Goal: Task Accomplishment & Management: Complete application form

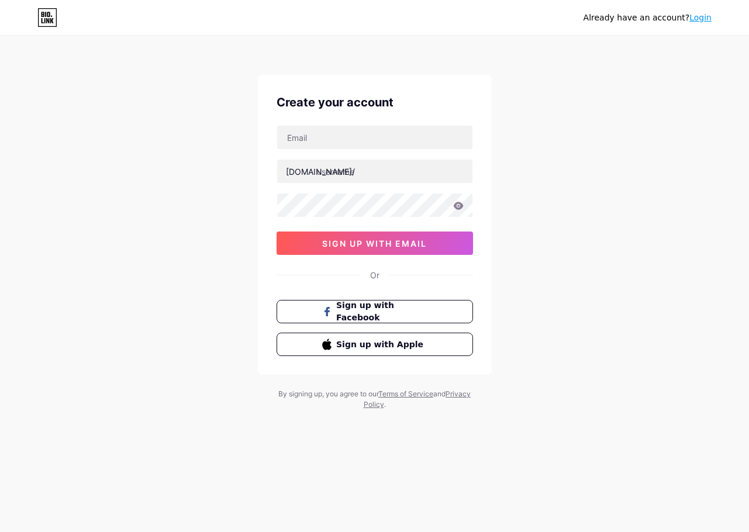
click at [579, 123] on div "Already have an account? Login Create your account bio.link/ 0cAFcWeA7IoDqz9tjX…" at bounding box center [374, 223] width 749 height 447
click at [390, 153] on div "bio.link/ 0cAFcWeA7IoDqz9tjXtlp7uMOn7e1tgaJRJIYAjQRGSU8o0eIx88hMhe9iaqfZRk_pLYy…" at bounding box center [374, 190] width 196 height 130
click at [390, 141] on input "text" at bounding box center [374, 137] width 195 height 23
click at [697, 24] on div "Already have an account? Login" at bounding box center [647, 17] width 128 height 19
click at [698, 19] on link "Login" at bounding box center [700, 17] width 22 height 9
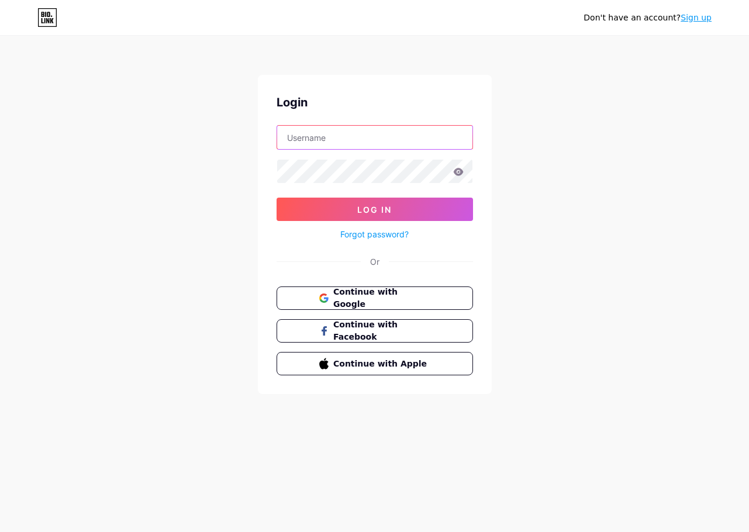
click at [399, 128] on input "text" at bounding box center [374, 137] width 195 height 23
type input "asiaslot88gacor@gmail.com"
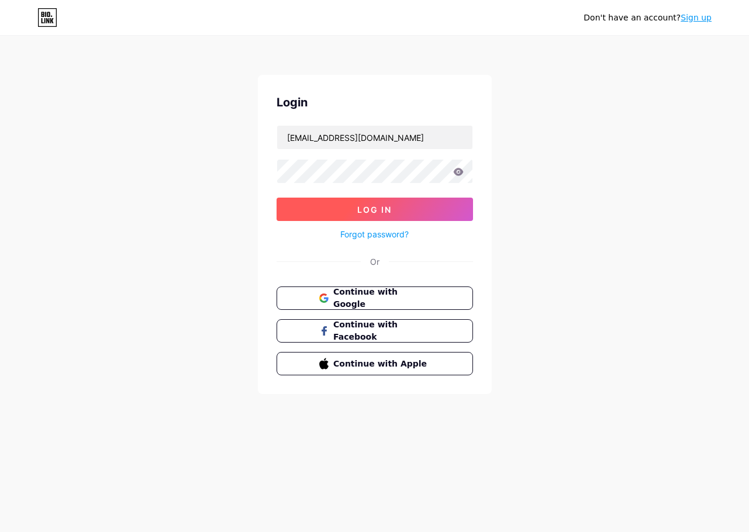
click at [374, 206] on span "Log In" at bounding box center [374, 210] width 34 height 10
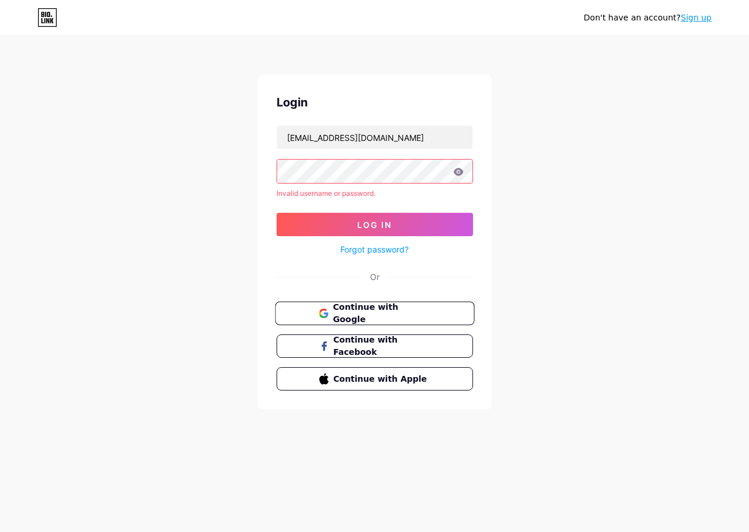
click at [392, 310] on span "Continue with Google" at bounding box center [382, 313] width 98 height 25
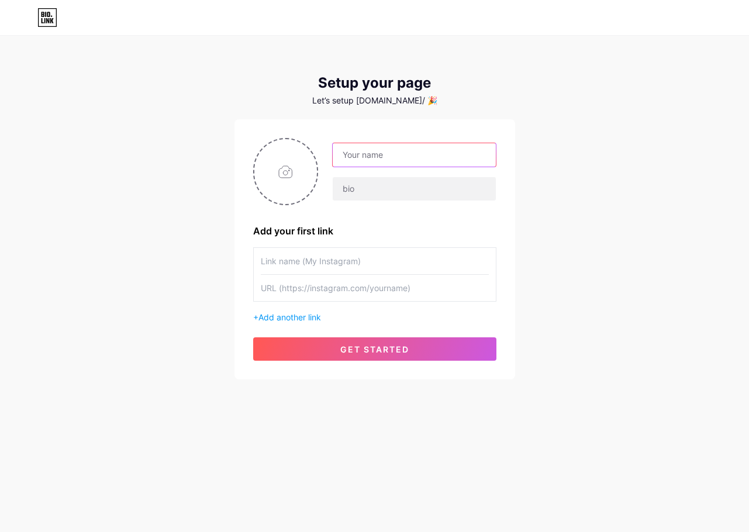
click at [365, 154] on input "text" at bounding box center [414, 154] width 163 height 23
type input "I"
type input "CINTA CAFE"
click at [419, 193] on input "text" at bounding box center [414, 188] width 163 height 23
type input "situs [PERSON_NAME] online [PERSON_NAME] terpecaya"
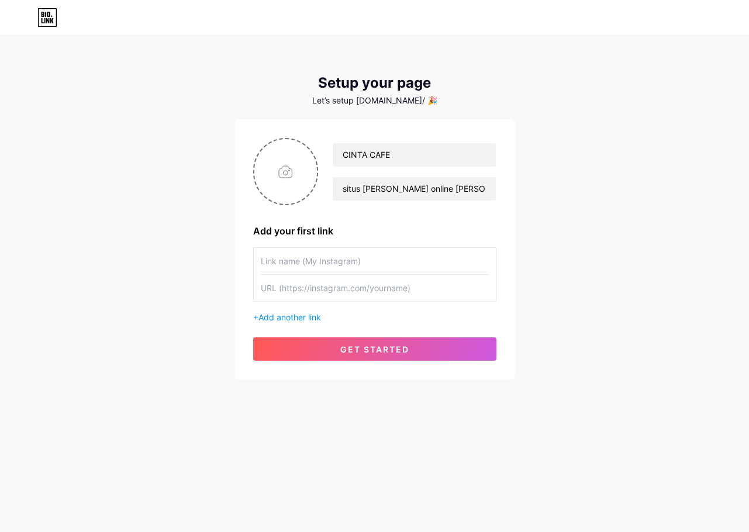
click at [316, 255] on input "text" at bounding box center [375, 261] width 228 height 26
click at [296, 170] on input "file" at bounding box center [285, 171] width 63 height 65
click at [300, 184] on input "file" at bounding box center [285, 171] width 63 height 65
click at [373, 344] on span "get started" at bounding box center [374, 349] width 69 height 10
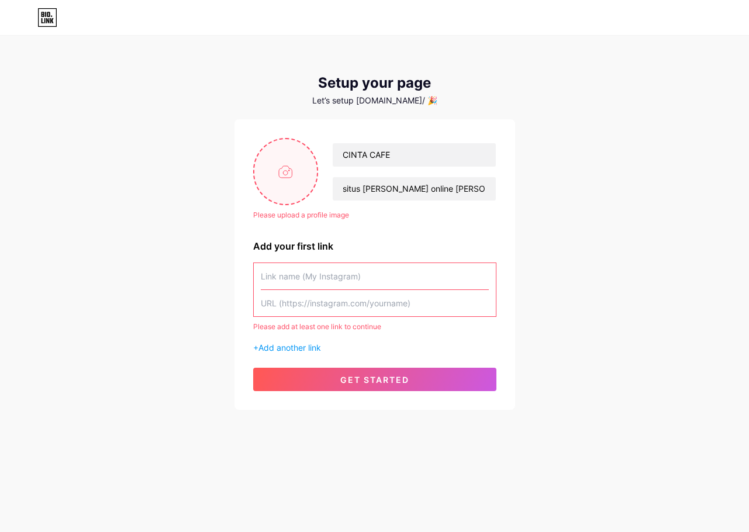
click at [294, 188] on input "file" at bounding box center [285, 171] width 63 height 65
type input "C:\fakepath\{62BFF7F4-2B8F-47DC-9CEE-71BD6E353560}.png"
click at [347, 278] on input "text" at bounding box center [375, 276] width 228 height 26
click at [323, 297] on input "text" at bounding box center [375, 303] width 228 height 26
click at [340, 296] on input "text" at bounding box center [375, 303] width 228 height 26
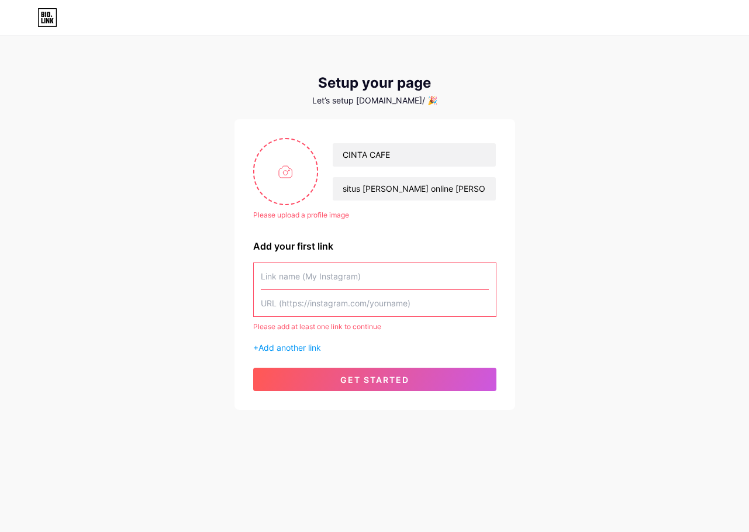
paste input "https://baru.lihatrtpcafe.shop/"
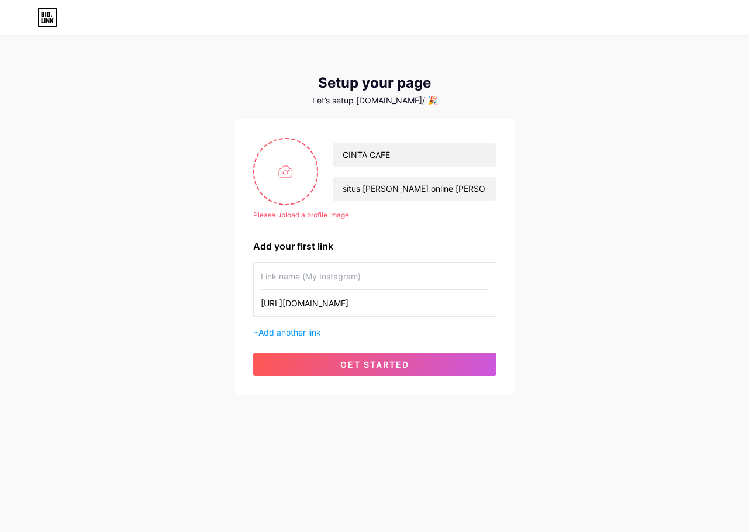
type input "https://baru.lihatrtpcafe.shop/"
click at [337, 272] on input "text" at bounding box center [375, 276] width 228 height 26
type input "r"
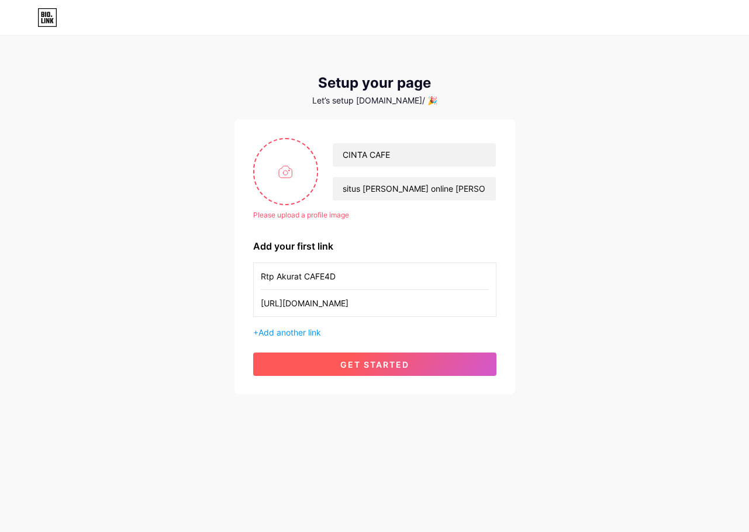
type input "Rtp Akurat CAFE4D"
click at [392, 361] on span "get started" at bounding box center [374, 364] width 69 height 10
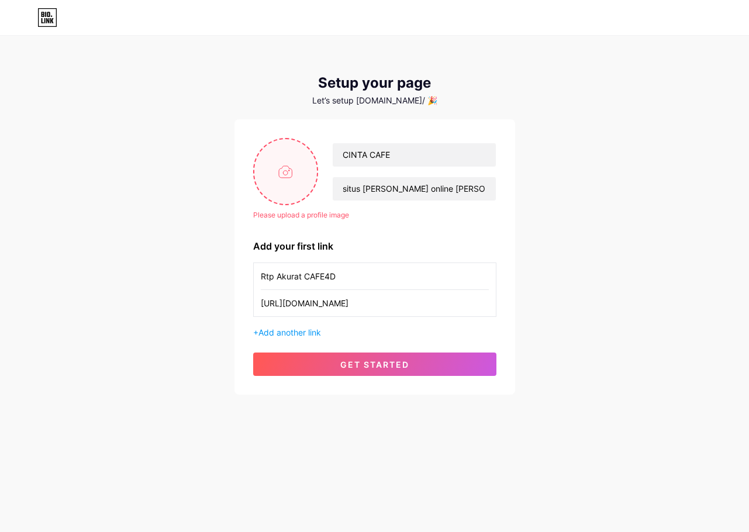
click at [285, 181] on input "file" at bounding box center [285, 171] width 63 height 65
click at [281, 176] on input "file" at bounding box center [285, 171] width 63 height 65
type input "C:\fakepath\2.jpg"
drag, startPoint x: 382, startPoint y: 251, endPoint x: 334, endPoint y: 177, distance: 88.9
click at [382, 249] on div "Add your first link" at bounding box center [374, 246] width 243 height 14
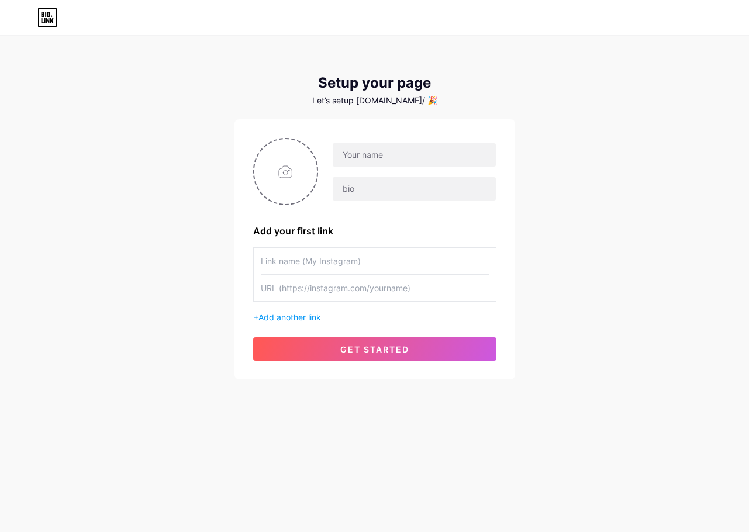
click at [338, 143] on div at bounding box center [414, 155] width 164 height 25
click at [344, 144] on input "text" at bounding box center [414, 154] width 163 height 23
click at [277, 162] on input "file" at bounding box center [285, 171] width 63 height 65
type input "C:\fakepath\11.jpg"
click at [412, 151] on input "text" at bounding box center [414, 154] width 163 height 23
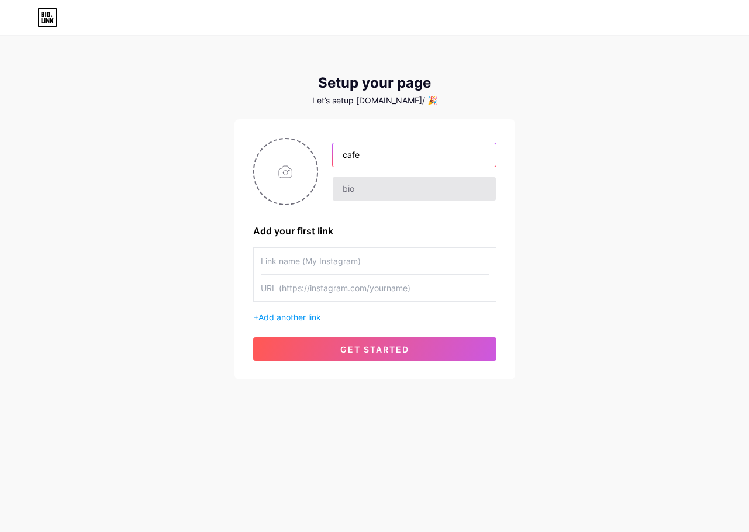
type input "cafekita"
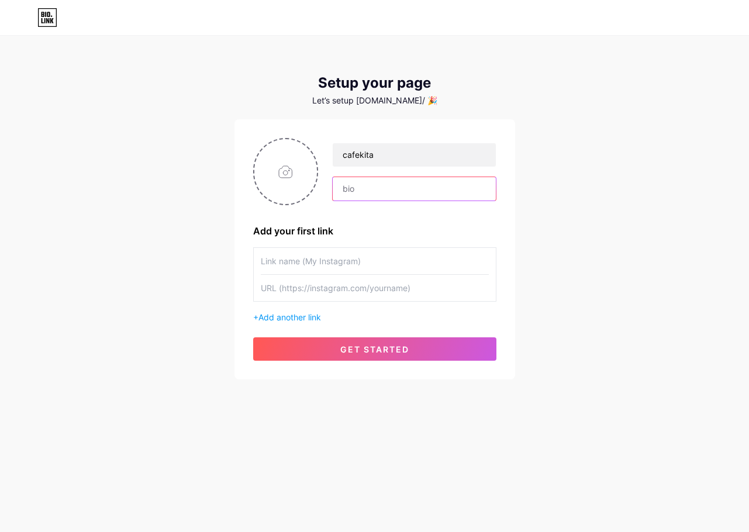
click at [355, 188] on input "text" at bounding box center [414, 188] width 163 height 23
type input "situs [PERSON_NAME] online [PERSON_NAME] terpecaya"
click at [312, 251] on input "text" at bounding box center [375, 261] width 228 height 26
click at [333, 291] on input "text" at bounding box center [375, 288] width 228 height 26
paste input "[URL][DOMAIN_NAME]"
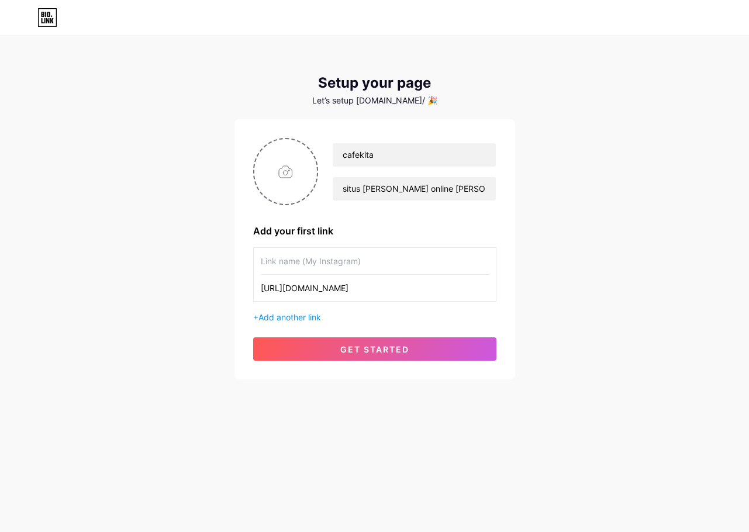
type input "[URL][DOMAIN_NAME]"
click at [338, 256] on input "text" at bounding box center [375, 261] width 228 height 26
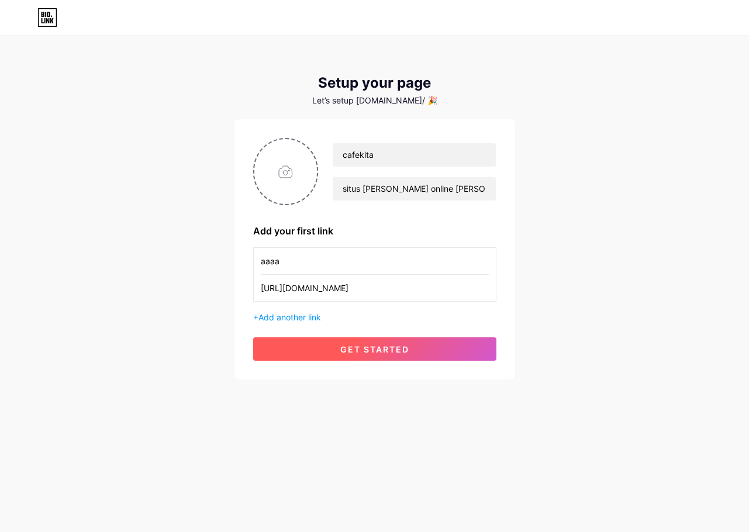
type input "aaaa"
click at [337, 351] on button "get started" at bounding box center [374, 348] width 243 height 23
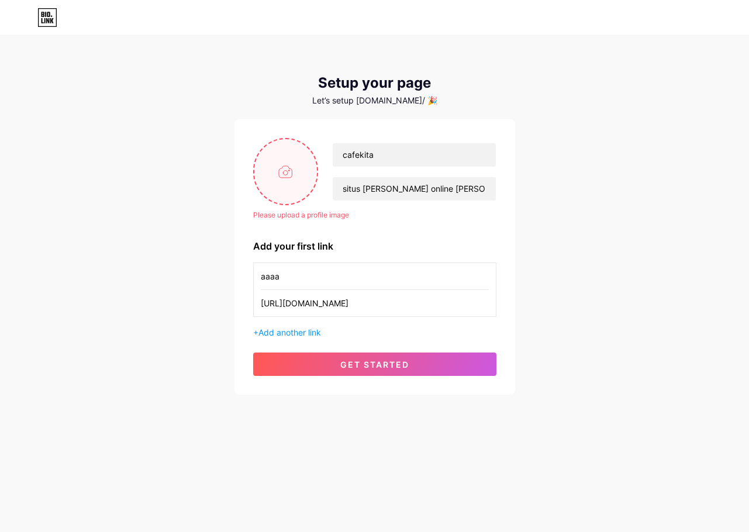
click at [272, 162] on input "file" at bounding box center [285, 171] width 63 height 65
click at [272, 171] on input "file" at bounding box center [285, 171] width 63 height 65
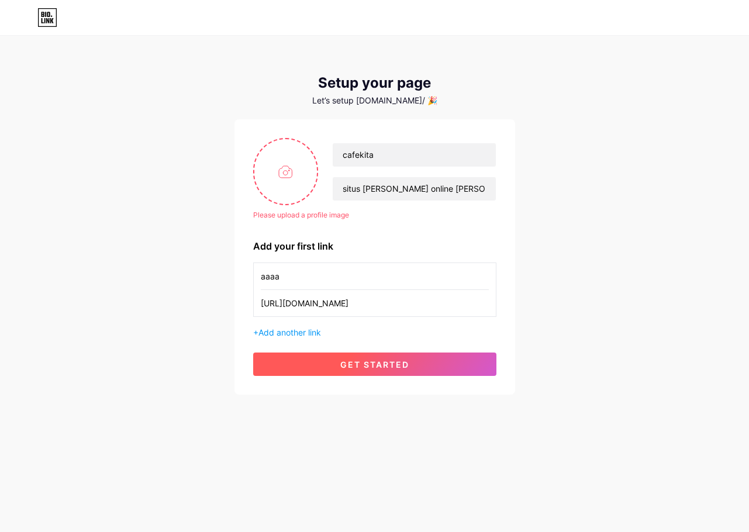
click at [414, 369] on button "get started" at bounding box center [374, 363] width 243 height 23
click at [302, 330] on span "Add another link" at bounding box center [289, 332] width 63 height 10
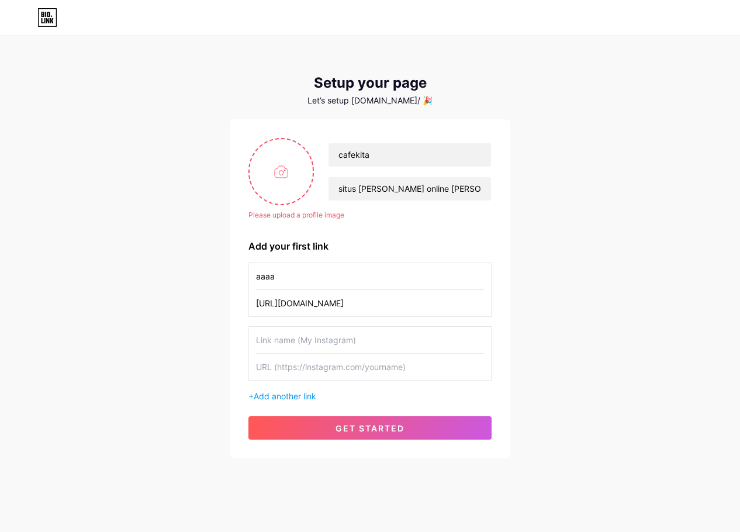
click at [300, 362] on input "text" at bounding box center [370, 367] width 228 height 26
click at [302, 172] on input "file" at bounding box center [281, 171] width 63 height 65
type input "C:\fakepath\{26B2B924-03E6-48EE-A916-6CE126AFC2FA}.png"
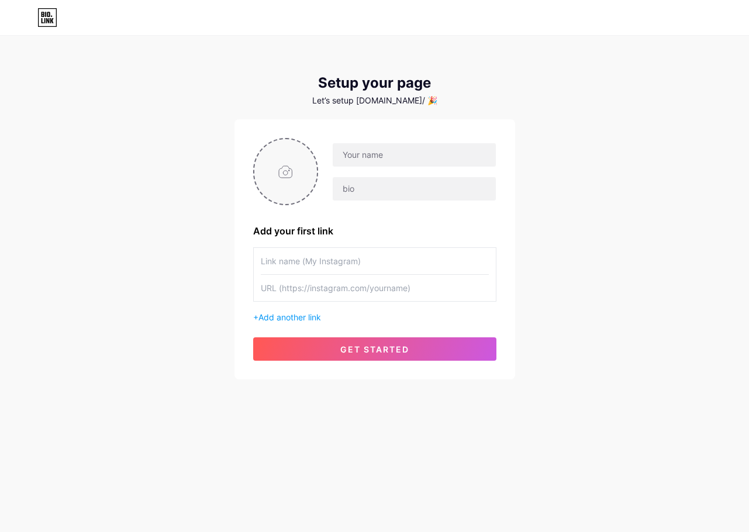
click at [303, 155] on input "file" at bounding box center [285, 171] width 63 height 65
click at [259, 216] on div "Add your first link + Add another link get started" at bounding box center [374, 249] width 243 height 223
click at [274, 181] on input "file" at bounding box center [285, 171] width 63 height 65
type input "C:\fakepath\f2f2.jpg"
click at [383, 157] on input "text" at bounding box center [414, 154] width 163 height 23
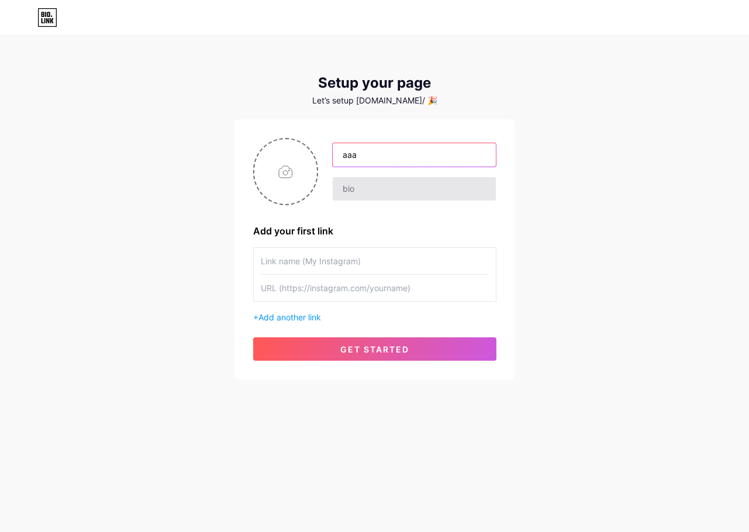
type input "aaa"
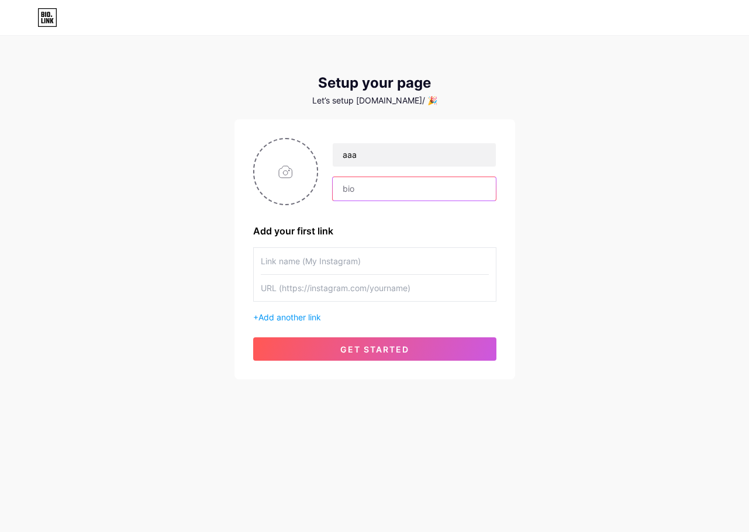
click at [356, 194] on input "text" at bounding box center [414, 188] width 163 height 23
paste input "[URL][DOMAIN_NAME]"
type input "[URL][DOMAIN_NAME]"
click at [421, 189] on input "text" at bounding box center [414, 188] width 163 height 23
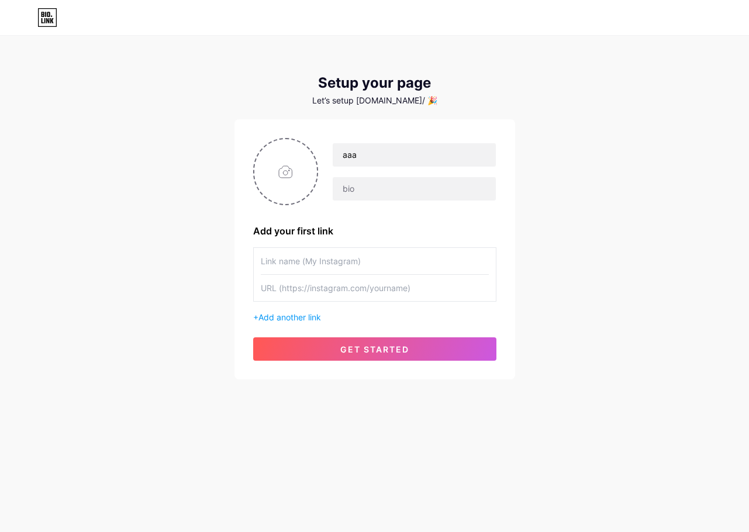
drag, startPoint x: 366, startPoint y: 247, endPoint x: 380, endPoint y: 237, distance: 17.5
click at [366, 247] on div at bounding box center [374, 274] width 243 height 54
drag, startPoint x: 420, startPoint y: 179, endPoint x: 419, endPoint y: 193, distance: 14.1
click at [420, 179] on input "text" at bounding box center [414, 188] width 163 height 23
type input "situs [PERSON_NAME] online [PERSON_NAME] terpecaya"
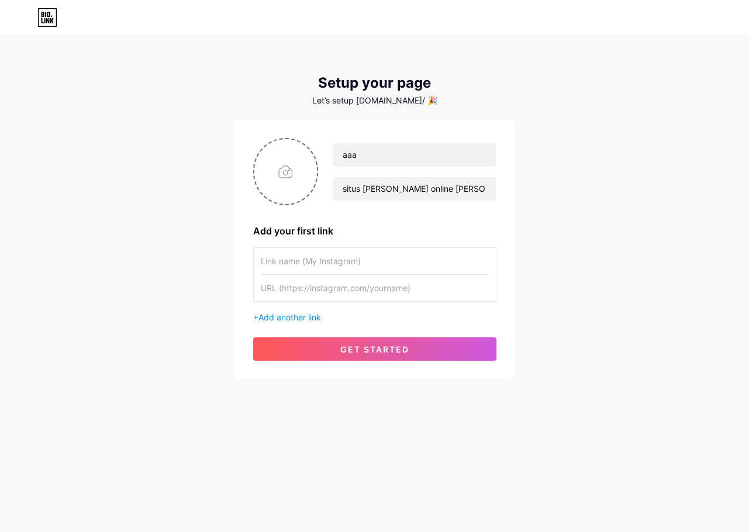
click at [315, 266] on input "text" at bounding box center [375, 261] width 228 height 26
click at [324, 265] on input "text" at bounding box center [375, 261] width 228 height 26
paste input "[URL][DOMAIN_NAME]"
type input "[URL][DOMAIN_NAME]"
click at [333, 286] on input "text" at bounding box center [375, 288] width 228 height 26
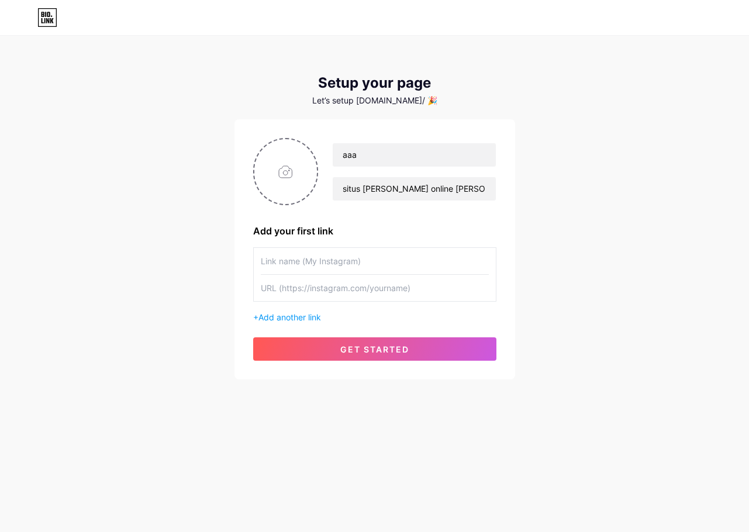
paste input "[URL][DOMAIN_NAME]"
type input "[URL][DOMAIN_NAME]"
click at [339, 265] on input "text" at bounding box center [375, 261] width 228 height 26
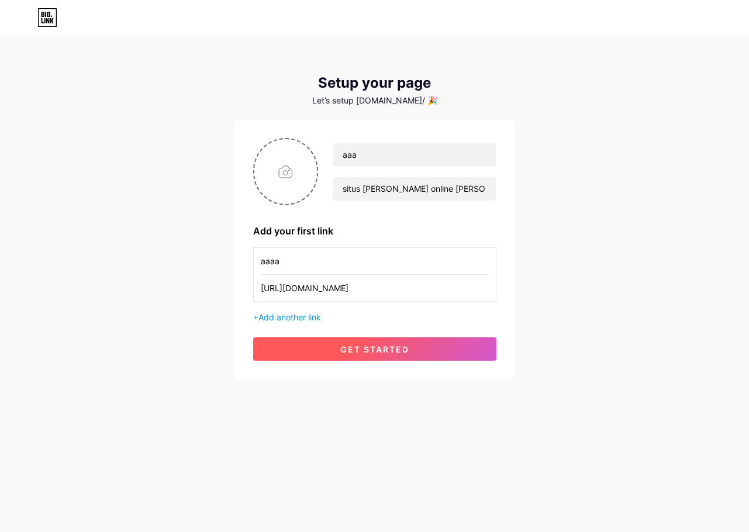
type input "aaaa"
click at [351, 358] on button "get started" at bounding box center [374, 348] width 243 height 23
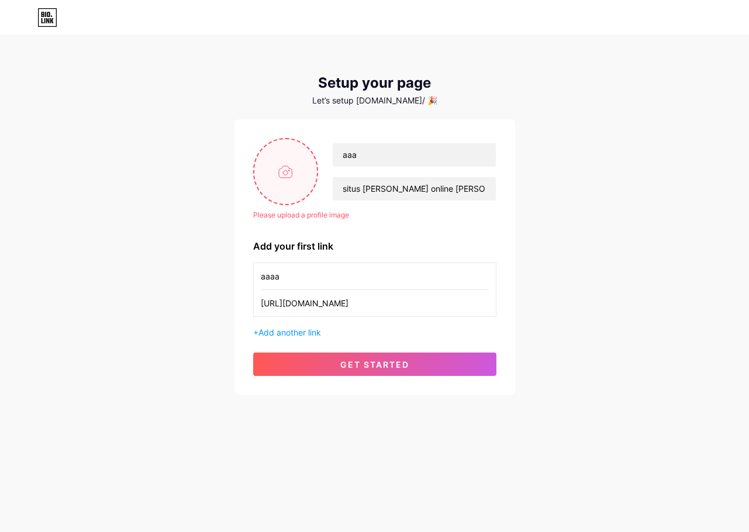
click at [284, 179] on input "file" at bounding box center [285, 171] width 63 height 65
type input "C:\fakepath\qbqbq.jpg"
click at [438, 163] on div "aaa situs judi online dan terpecaya" at bounding box center [407, 172] width 178 height 58
click at [503, 60] on div "Setup your page Let’s setup bio.link/ 🎉 Please upload a profile image aaa situs…" at bounding box center [374, 216] width 749 height 432
